Goal: Information Seeking & Learning: Learn about a topic

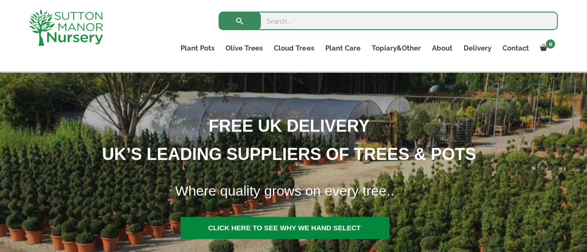
scroll to position [110, 0]
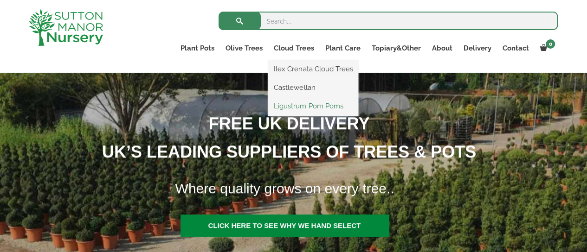
click at [322, 109] on link "Ligustrum Pom Poms" at bounding box center [313, 106] width 90 height 14
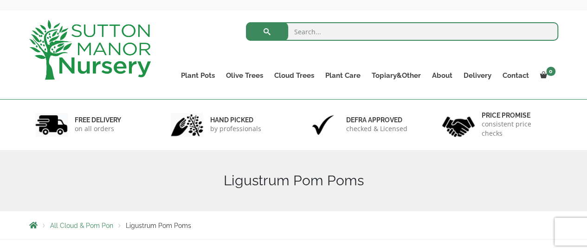
scroll to position [32, 0]
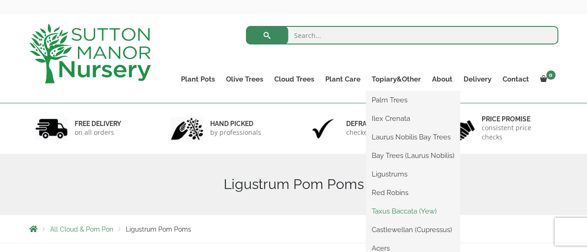
click at [405, 211] on link "Taxus Baccata (Yew)" at bounding box center [413, 212] width 94 height 14
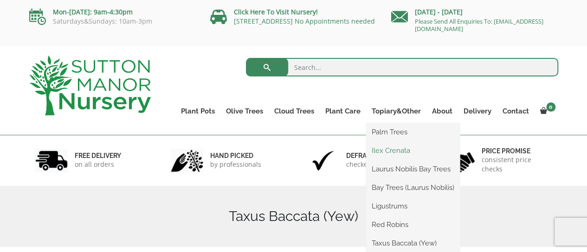
click at [386, 152] on link "Ilex Crenata" at bounding box center [413, 151] width 94 height 14
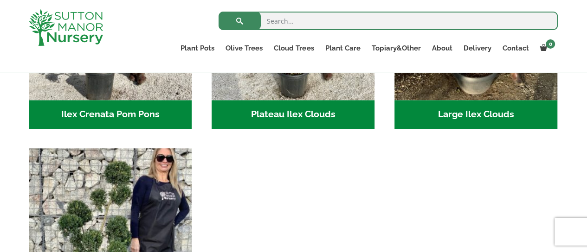
scroll to position [336, 0]
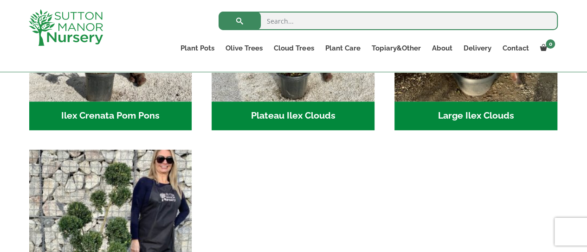
click at [501, 111] on h2 "Large Ilex Clouds (38)" at bounding box center [475, 116] width 163 height 29
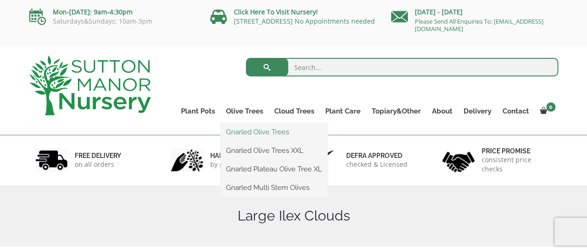
click at [255, 133] on link "Gnarled Olive Trees" at bounding box center [273, 132] width 107 height 14
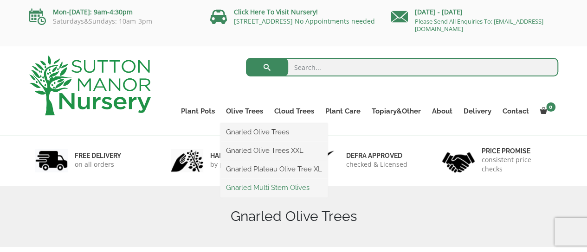
click at [264, 189] on link "Gnarled Multi Stem Olives" at bounding box center [273, 188] width 107 height 14
